Goal: Task Accomplishment & Management: Complete application form

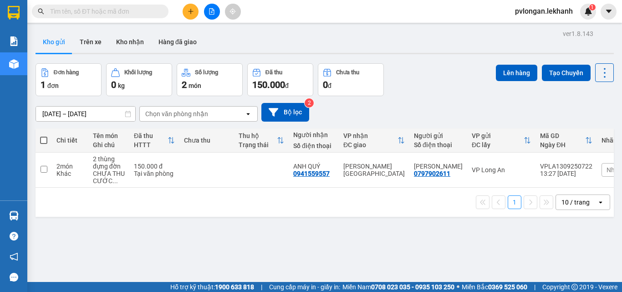
click at [184, 9] on button at bounding box center [191, 12] width 16 height 16
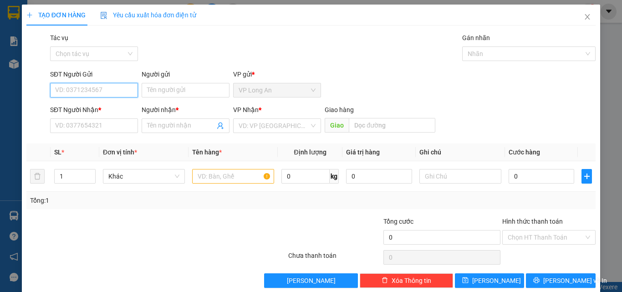
click at [106, 90] on input "SĐT Người Gửi" at bounding box center [94, 90] width 88 height 15
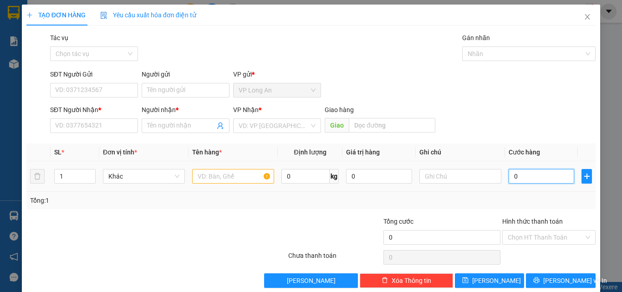
click at [535, 181] on input "0" at bounding box center [542, 176] width 66 height 15
type input "1"
type input "10"
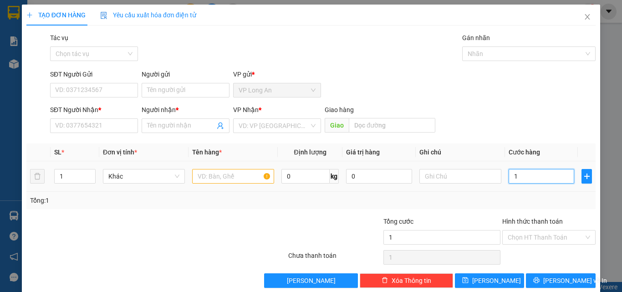
type input "10"
type input "100"
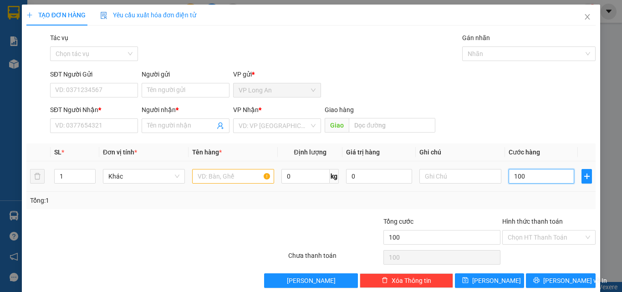
type input "1.000"
type input "10.000"
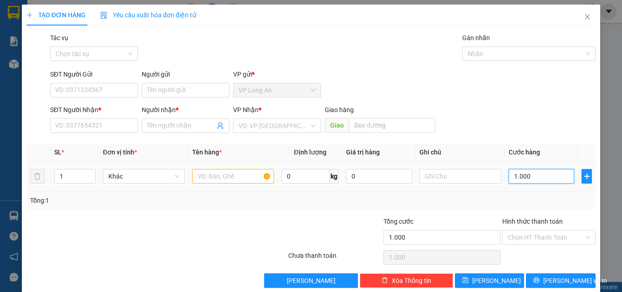
type input "10.000"
type input "100.000"
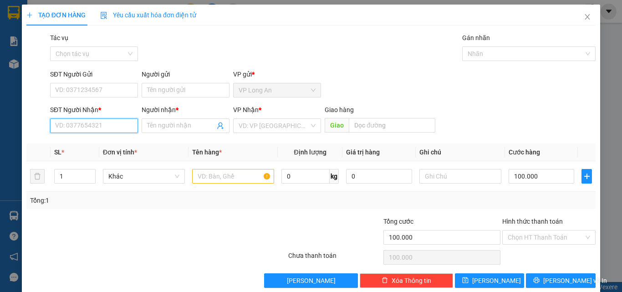
click at [99, 123] on input "SĐT Người Nhận *" at bounding box center [94, 125] width 88 height 15
type input "09"
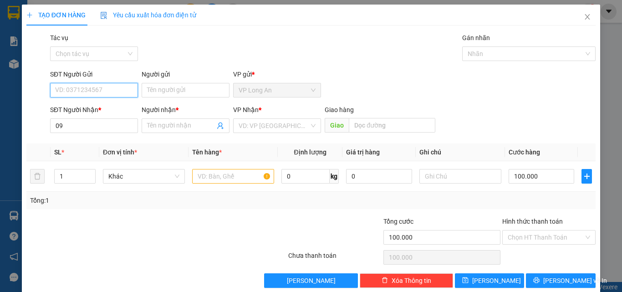
click at [107, 87] on input "SĐT Người Gửi" at bounding box center [94, 90] width 88 height 15
type input "0944787323"
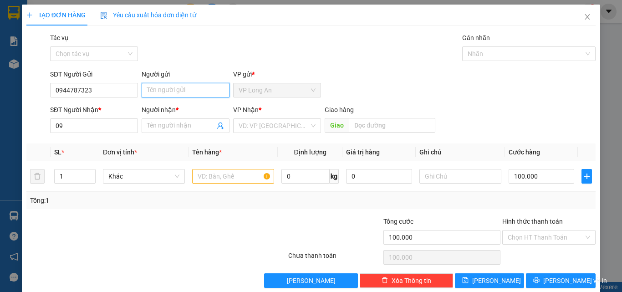
click at [167, 95] on input "Người gửi" at bounding box center [186, 90] width 88 height 15
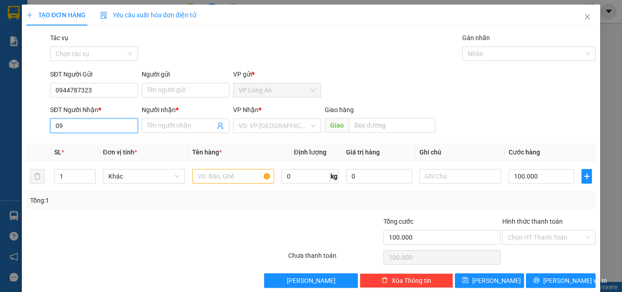
click at [112, 127] on input "09" at bounding box center [94, 125] width 88 height 15
type input "09334668828"
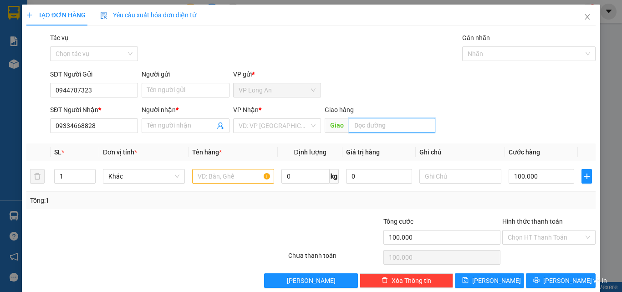
click at [392, 127] on input "text" at bounding box center [392, 125] width 87 height 15
type input "BXE [GEOGRAPHIC_DATA]"
click at [235, 176] on input "text" at bounding box center [233, 176] width 82 height 15
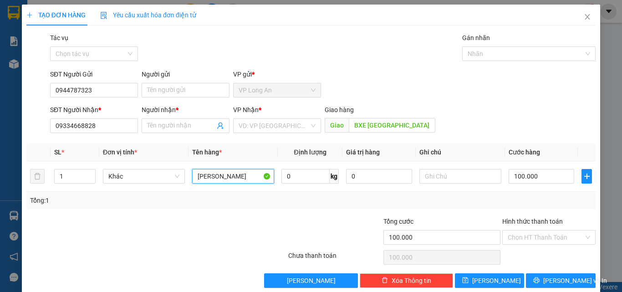
scroll to position [14, 0]
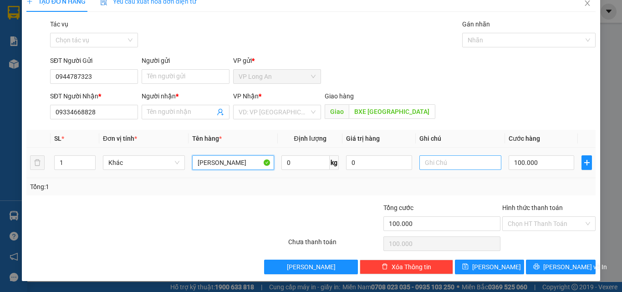
type input "[PERSON_NAME]"
click at [469, 158] on input "text" at bounding box center [460, 162] width 82 height 15
type input "txe thu tiền"
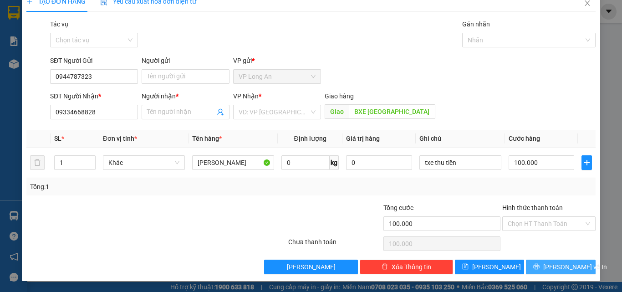
click at [561, 265] on span "[PERSON_NAME] và In" at bounding box center [575, 267] width 64 height 10
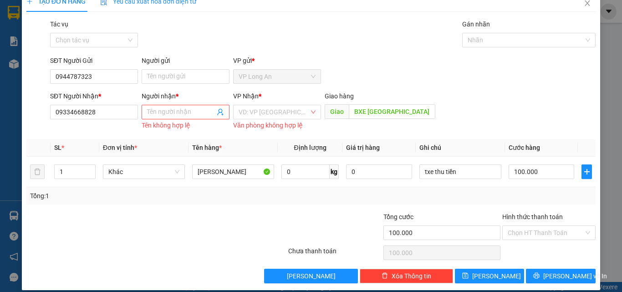
click at [191, 67] on div "Người gửi" at bounding box center [186, 63] width 88 height 14
click at [192, 75] on input "Người gửi" at bounding box center [186, 76] width 88 height 15
type input "THANH"
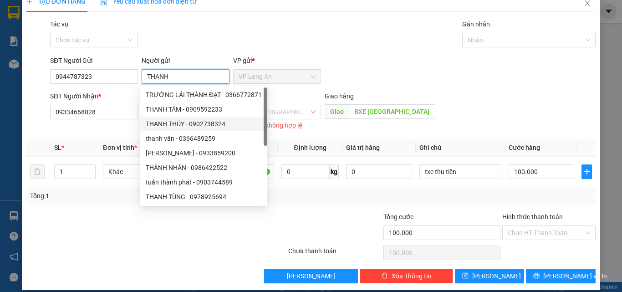
click at [193, 120] on div "THANH THỦY - 0902738324" at bounding box center [204, 124] width 116 height 10
type input "0902738324"
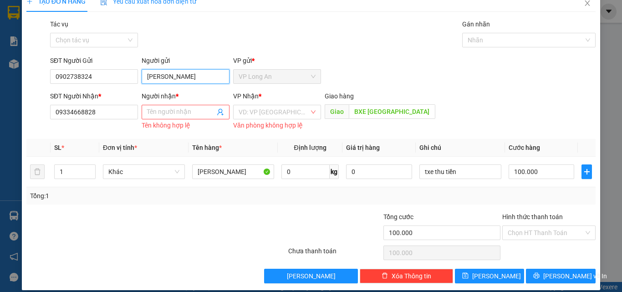
click at [196, 76] on input "[PERSON_NAME]" at bounding box center [186, 76] width 88 height 15
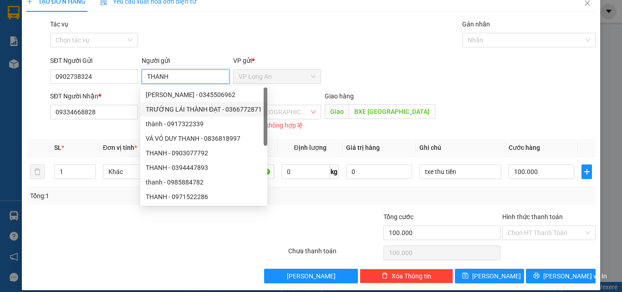
type input "THANH"
click at [118, 95] on div "SĐT Người Nhận *" at bounding box center [94, 96] width 88 height 10
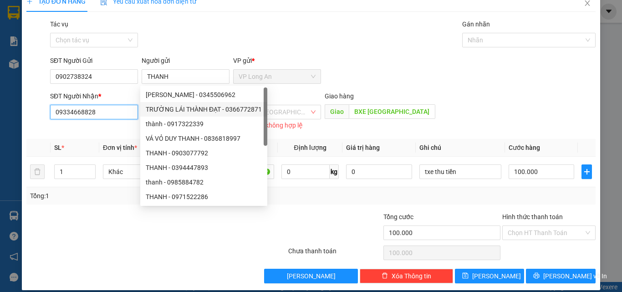
click at [118, 105] on input "09334668828" at bounding box center [94, 112] width 88 height 15
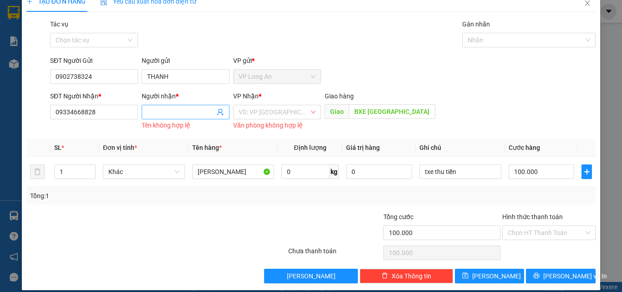
click at [157, 111] on input "Người nhận *" at bounding box center [181, 112] width 68 height 10
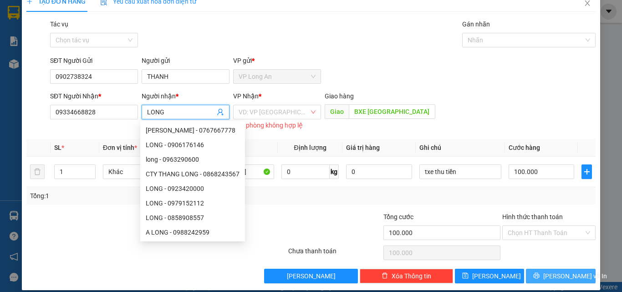
type input "LONG"
click at [559, 275] on span "[PERSON_NAME] và In" at bounding box center [575, 276] width 64 height 10
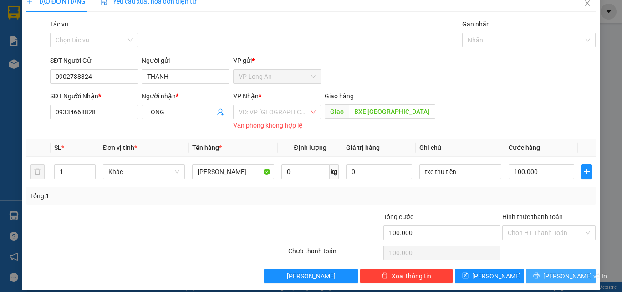
click at [559, 275] on span "[PERSON_NAME] và In" at bounding box center [575, 276] width 64 height 10
click at [310, 113] on div "VD: VP [GEOGRAPHIC_DATA]" at bounding box center [277, 112] width 88 height 15
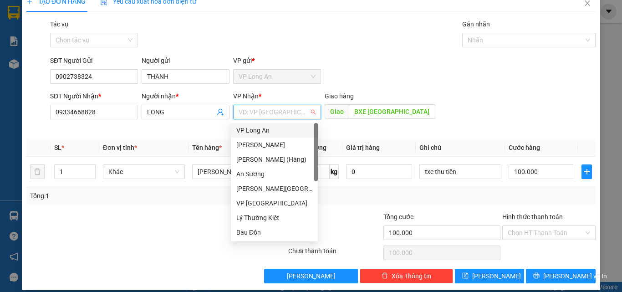
click at [310, 113] on div "VD: VP [GEOGRAPHIC_DATA]" at bounding box center [277, 112] width 88 height 15
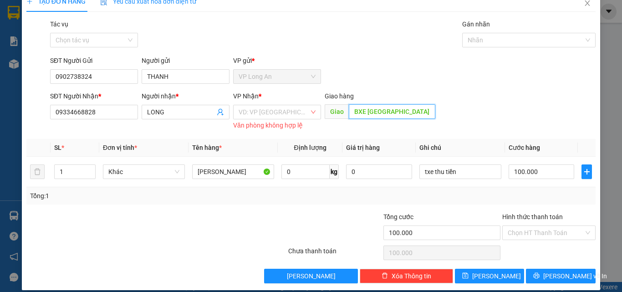
click at [413, 115] on input "BXE [GEOGRAPHIC_DATA]" at bounding box center [392, 111] width 87 height 15
click at [311, 115] on div "VD: VP [GEOGRAPHIC_DATA]" at bounding box center [277, 112] width 88 height 15
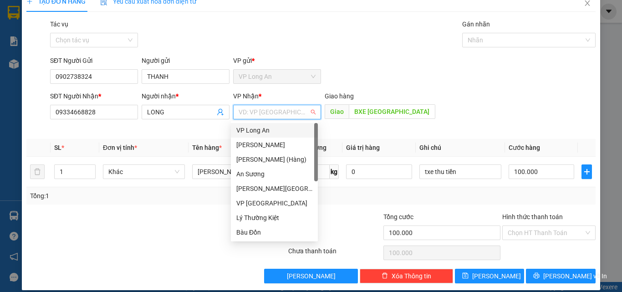
scroll to position [0, 0]
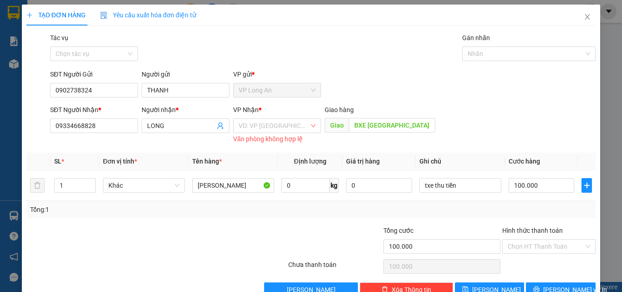
click at [403, 85] on div "SĐT Người Gửi 0902738324 Người gửi THANH VP gửi * VP Long An" at bounding box center [322, 85] width 549 height 32
click at [310, 126] on div "VD: VP [GEOGRAPHIC_DATA]" at bounding box center [277, 125] width 88 height 15
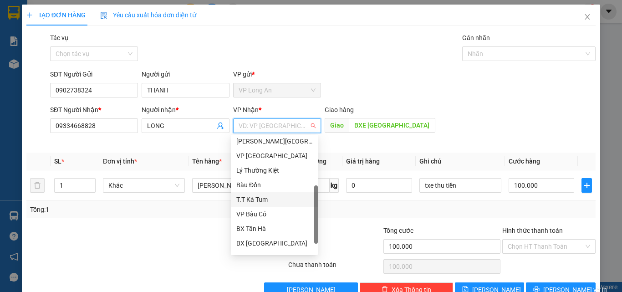
scroll to position [73, 0]
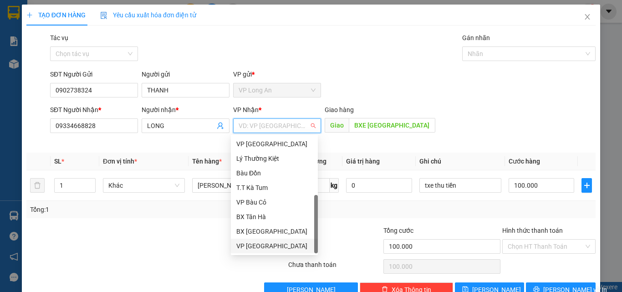
click at [270, 245] on div "VP [GEOGRAPHIC_DATA]" at bounding box center [274, 246] width 76 height 10
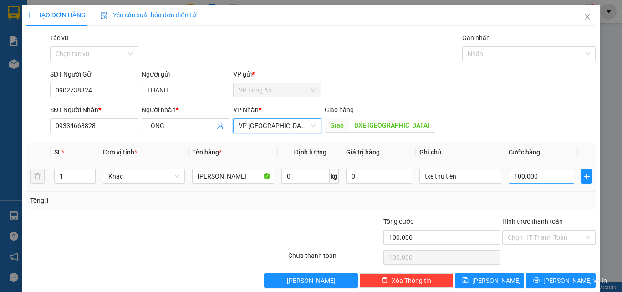
scroll to position [14, 0]
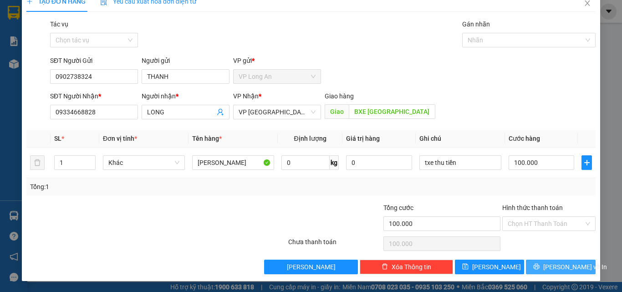
click at [571, 268] on span "[PERSON_NAME] và In" at bounding box center [575, 267] width 64 height 10
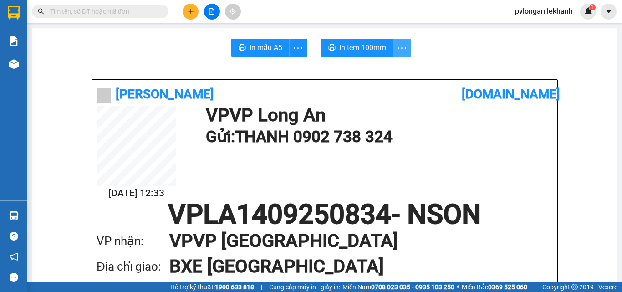
click at [401, 52] on icon "more" at bounding box center [401, 47] width 11 height 11
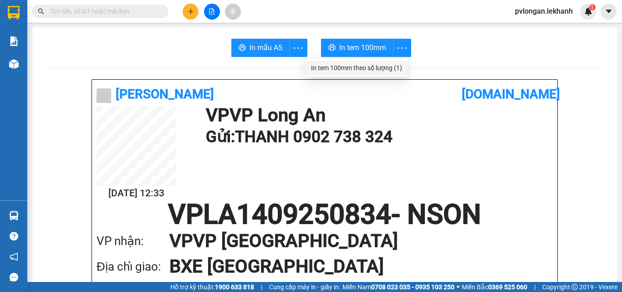
click at [356, 68] on div "In tem 100mm theo số lượng (1)" at bounding box center [356, 68] width 91 height 10
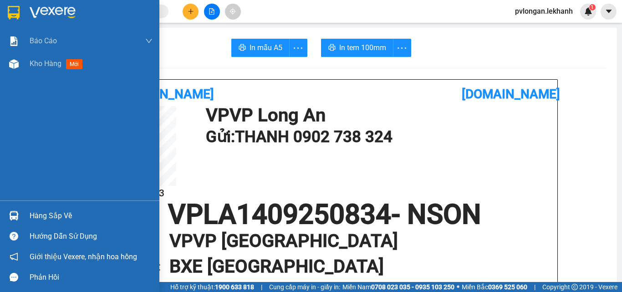
click at [13, 11] on img at bounding box center [14, 13] width 12 height 14
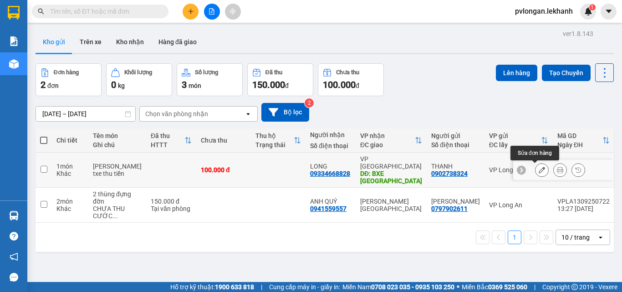
click at [539, 168] on icon at bounding box center [542, 170] width 6 height 6
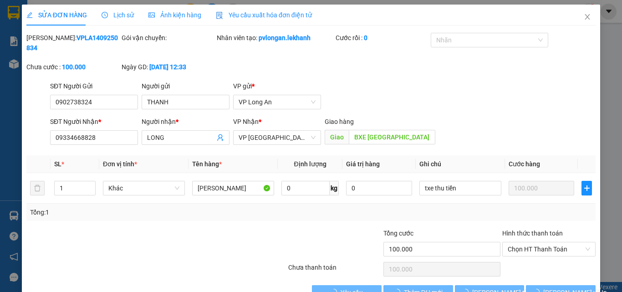
type input "0902738324"
type input "THANH"
type input "09334668828"
type input "LONG"
type input "BXE [GEOGRAPHIC_DATA]"
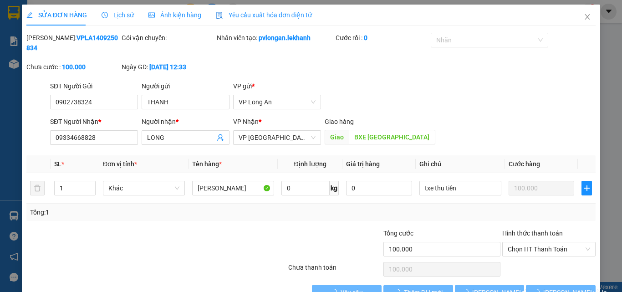
type input "100.000"
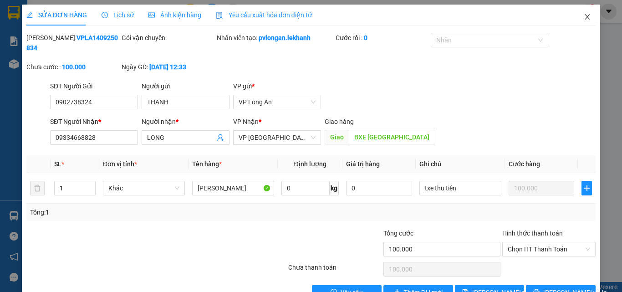
click at [584, 15] on icon "close" at bounding box center [587, 16] width 7 height 7
